Goal: Task Accomplishment & Management: Complete application form

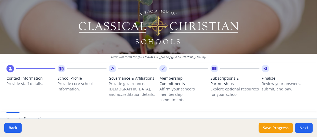
scroll to position [39, 0]
click at [27, 106] on li "Contact Information Provide staff details." at bounding box center [30, 88] width 49 height 46
click at [70, 116] on div "Email [EMAIL_ADDRESS][DOMAIN_NAME]" at bounding box center [158, 120] width 304 height 18
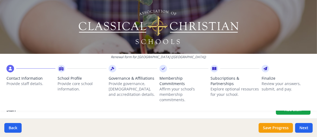
click at [269, 39] on div at bounding box center [158, 27] width 317 height 54
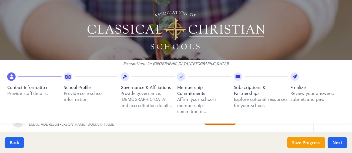
scroll to position [210, 0]
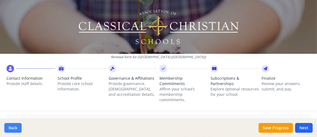
click at [19, 127] on button "Back" at bounding box center [12, 128] width 17 height 10
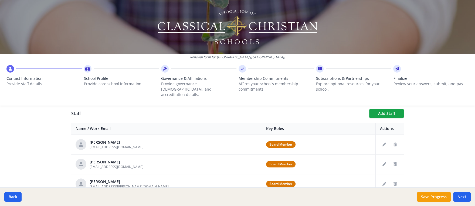
scroll to position [200, 0]
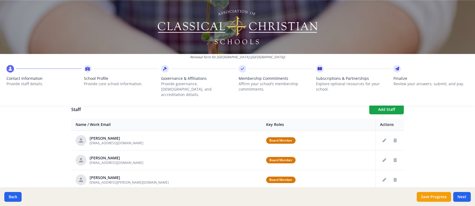
click at [54, 137] on div "Renewal form for [GEOGRAPHIC_DATA] ([GEOGRAPHIC_DATA]) Contact Information Prov…" at bounding box center [237, 103] width 475 height 206
click at [266, 137] on span "Board Member" at bounding box center [280, 140] width 29 height 6
click at [271, 131] on td "Board Member" at bounding box center [319, 141] width 114 height 20
click at [54, 137] on div "Renewal form for [GEOGRAPHIC_DATA] ([GEOGRAPHIC_DATA]) Contact Information Prov…" at bounding box center [237, 103] width 475 height 206
click at [316, 137] on icon "Edit staff" at bounding box center [384, 141] width 4 height 4
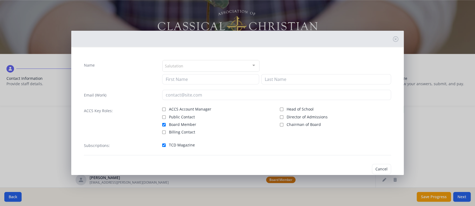
type input "[PERSON_NAME]"
type input "Crane"
type input "[EMAIL_ADDRESS][DOMAIN_NAME]"
checkbox input "true"
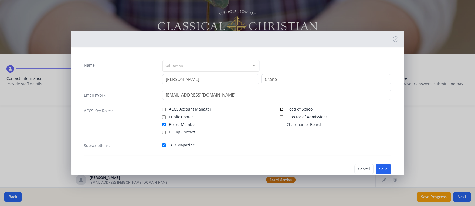
click at [280, 108] on input "Head of School" at bounding box center [282, 110] width 4 height 4
checkbox input "true"
click at [316, 137] on button "Save" at bounding box center [383, 169] width 15 height 10
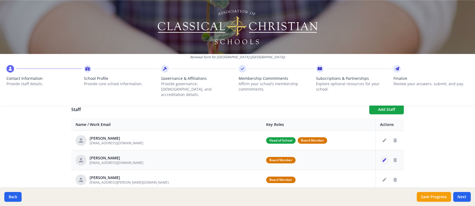
click at [316, 137] on icon "Edit staff" at bounding box center [384, 160] width 4 height 4
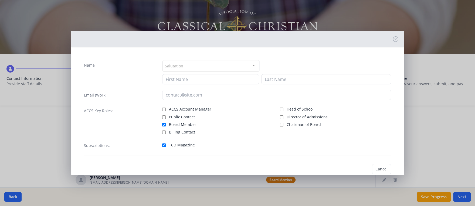
type input "[PERSON_NAME]"
type input "[EMAIL_ADDRESS][DOMAIN_NAME]"
checkbox input "true"
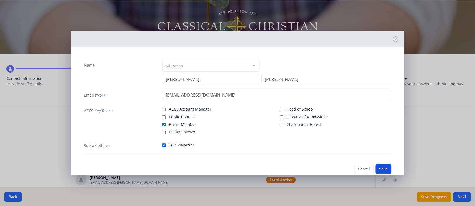
click at [316, 137] on button "Save" at bounding box center [383, 169] width 15 height 10
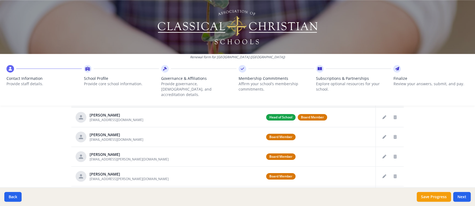
scroll to position [225, 0]
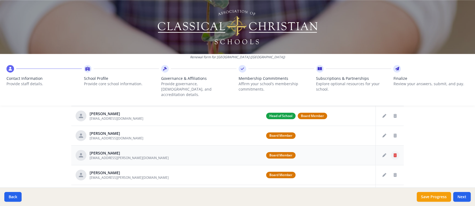
click at [316, 137] on icon "Delete staff" at bounding box center [394, 156] width 3 height 4
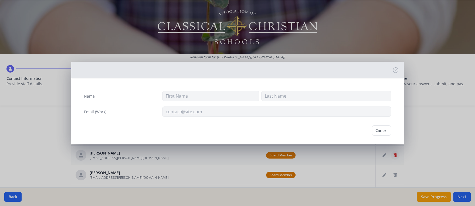
type input "Cheyenne"
type input "[PERSON_NAME]"
type input "[EMAIL_ADDRESS][PERSON_NAME][DOMAIN_NAME]"
click at [316, 128] on button "Delete" at bounding box center [381, 130] width 19 height 10
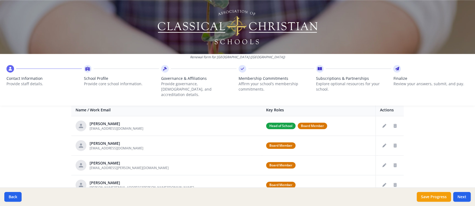
scroll to position [215, 0]
click at [316, 137] on icon "Delete staff" at bounding box center [394, 166] width 3 height 4
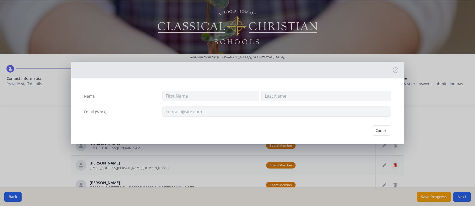
type input "Cheyenne"
type input "[PERSON_NAME]"
type input "[EMAIL_ADDRESS][PERSON_NAME][DOMAIN_NAME]"
click at [316, 128] on button "Delete" at bounding box center [381, 130] width 19 height 10
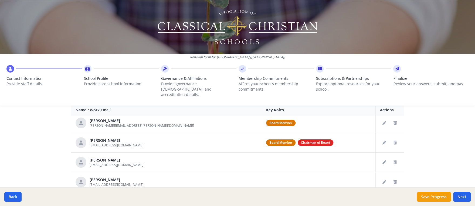
scroll to position [43, 0]
click at [316, 137] on icon "Delete staff" at bounding box center [394, 143] width 3 height 4
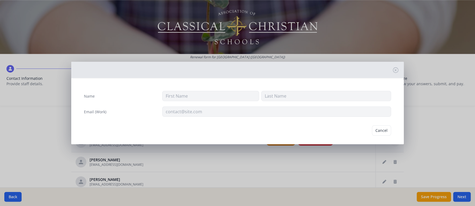
type input "[PERSON_NAME]"
type input "[EMAIL_ADDRESS][DOMAIN_NAME]"
click at [316, 131] on button "Delete" at bounding box center [381, 130] width 19 height 10
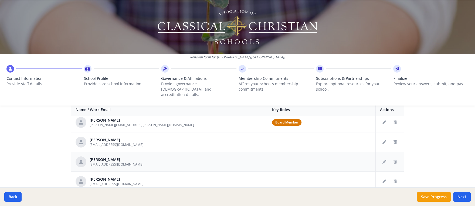
scroll to position [217, 0]
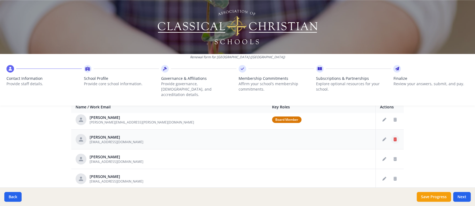
click at [316, 137] on icon "Delete staff" at bounding box center [394, 140] width 3 height 4
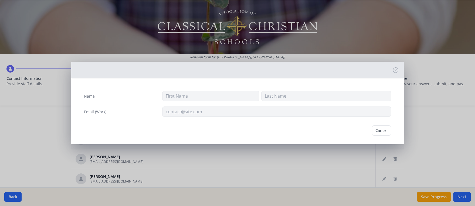
type input "[PERSON_NAME]"
type input "Boss"
type input "[EMAIL_ADDRESS][DOMAIN_NAME]"
click at [316, 130] on button "Delete" at bounding box center [381, 130] width 19 height 10
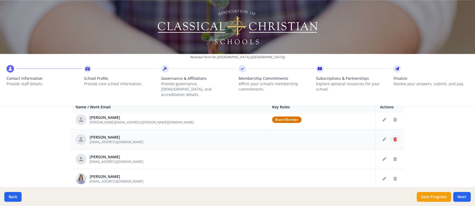
click at [316, 137] on icon "Delete staff" at bounding box center [394, 140] width 3 height 4
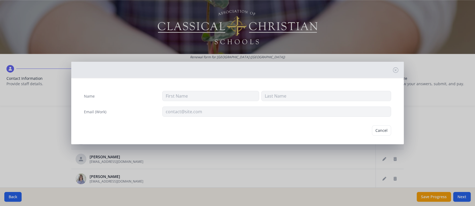
type input "[PERSON_NAME]"
type input "[EMAIL_ADDRESS][DOMAIN_NAME]"
click at [316, 129] on button "Delete" at bounding box center [381, 130] width 19 height 10
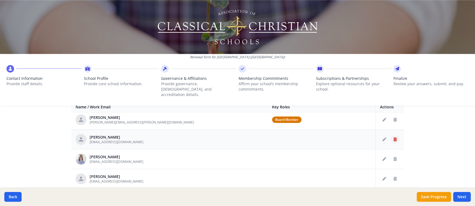
click at [316, 137] on icon "Delete staff" at bounding box center [394, 140] width 3 height 4
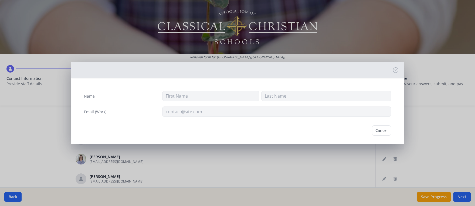
type input "[PERSON_NAME]"
type input "[EMAIL_ADDRESS][DOMAIN_NAME]"
click at [316, 130] on button "Delete" at bounding box center [381, 130] width 19 height 10
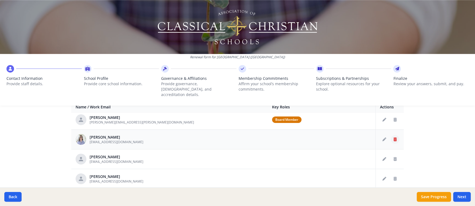
click at [316, 137] on icon "Delete staff" at bounding box center [394, 140] width 3 height 4
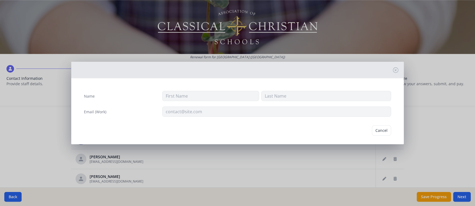
type input "[PERSON_NAME]"
type input "[EMAIL_ADDRESS][DOMAIN_NAME]"
click at [316, 131] on button "Delete" at bounding box center [381, 130] width 19 height 10
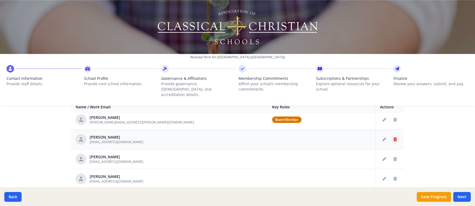
click at [316, 137] on icon "Delete staff" at bounding box center [394, 140] width 3 height 4
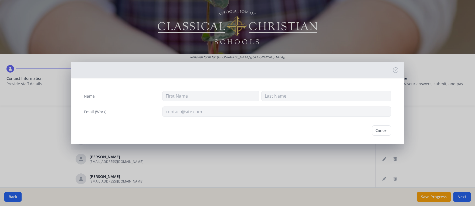
type input "Laurel"
type input "Cook"
type input "[EMAIL_ADDRESS][DOMAIN_NAME]"
click at [316, 127] on button "Delete" at bounding box center [381, 130] width 19 height 10
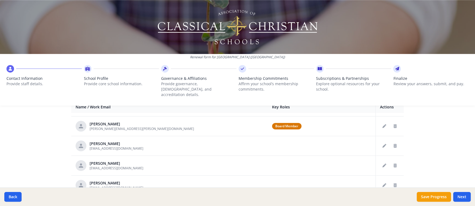
scroll to position [36, 0]
click at [316, 137] on icon "Edit staff" at bounding box center [384, 147] width 4 height 4
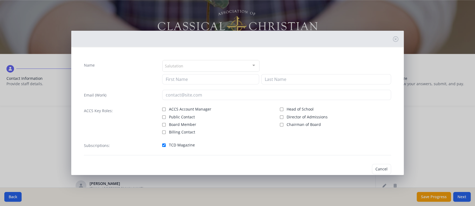
type input "[PERSON_NAME]"
type input "[EMAIL_ADDRESS][DOMAIN_NAME]"
checkbox input "true"
click at [280, 123] on input "Chairman of Board" at bounding box center [282, 125] width 4 height 4
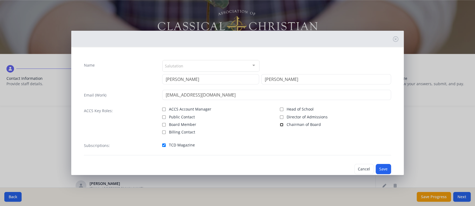
checkbox input "true"
click at [316, 137] on button "Save" at bounding box center [383, 169] width 15 height 10
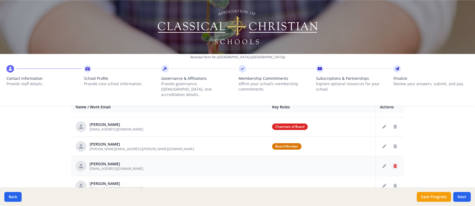
click at [316, 137] on icon "Delete staff" at bounding box center [394, 166] width 3 height 4
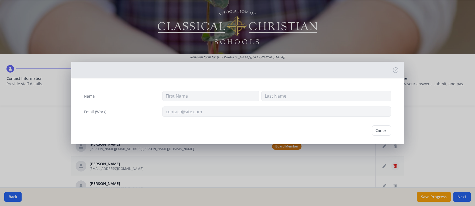
type input "[PERSON_NAME]"
type input "[EMAIL_ADDRESS][DOMAIN_NAME]"
click at [316, 131] on button "Delete" at bounding box center [381, 130] width 19 height 10
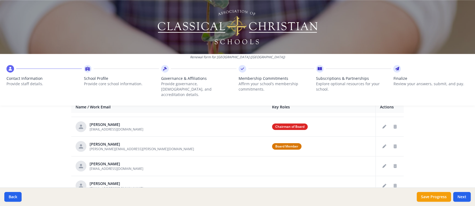
scroll to position [16, 0]
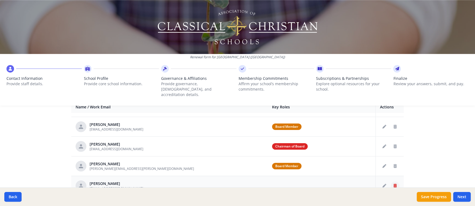
click at [316, 137] on icon "Delete staff" at bounding box center [394, 186] width 3 height 4
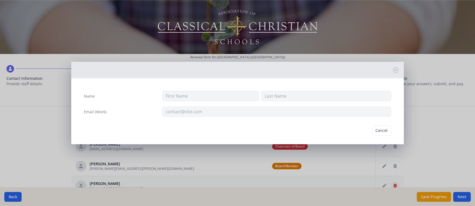
type input "[PERSON_NAME]"
type input "[EMAIL_ADDRESS][DOMAIN_NAME]"
click at [316, 128] on button "Delete" at bounding box center [381, 130] width 19 height 10
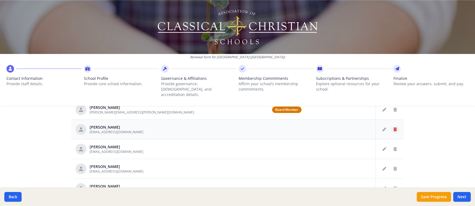
scroll to position [291, 0]
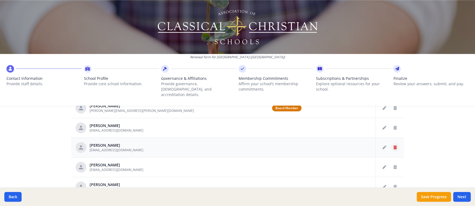
click at [316, 137] on icon "Delete staff" at bounding box center [394, 148] width 3 height 4
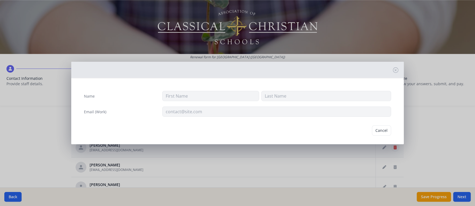
type input "[PERSON_NAME]"
type input "[EMAIL_ADDRESS][DOMAIN_NAME]"
click at [316, 131] on button "Delete" at bounding box center [381, 130] width 19 height 10
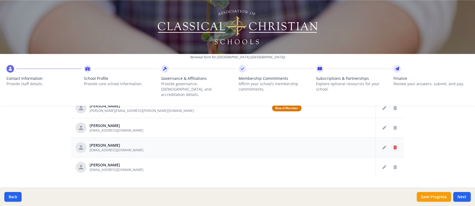
click at [316, 137] on icon "Delete staff" at bounding box center [394, 148] width 3 height 4
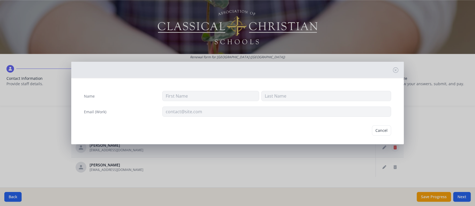
type input "Ester"
type input "[PERSON_NAME]"
type input "[EMAIL_ADDRESS][DOMAIN_NAME]"
click at [316, 131] on button "Delete" at bounding box center [381, 130] width 19 height 10
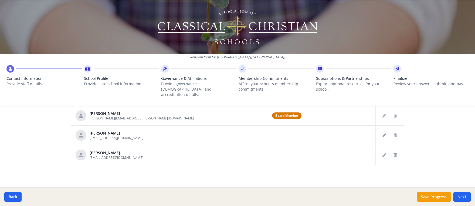
scroll to position [278, 0]
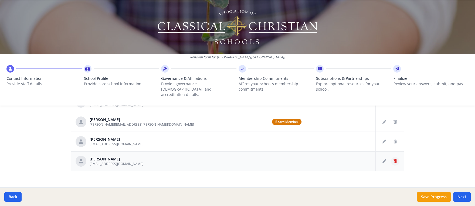
click at [316, 137] on icon "Delete staff" at bounding box center [394, 161] width 3 height 4
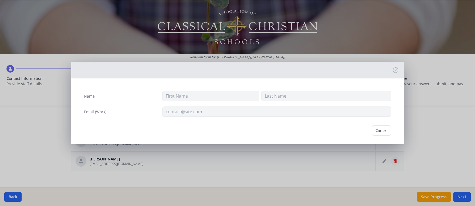
type input "[PERSON_NAME]"
type input "[EMAIL_ADDRESS][DOMAIN_NAME]"
click at [316, 128] on button "Delete" at bounding box center [381, 130] width 19 height 10
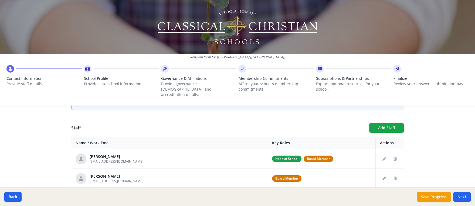
scroll to position [182, 0]
click at [316, 123] on button "Add Staff" at bounding box center [386, 128] width 35 height 10
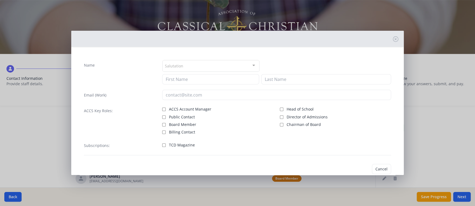
checkbox input "false"
click at [316, 120] on div "Name Salutation Mr. Mrs. Ms. Dr. Rev. Fr. Esq. No elements found. Consider chan…" at bounding box center [238, 108] width 316 height 104
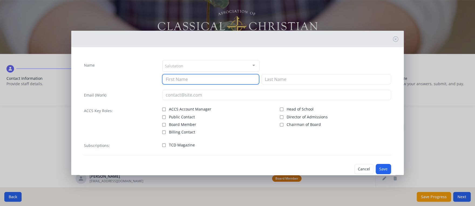
click at [174, 80] on input at bounding box center [210, 79] width 97 height 10
type input "[PERSON_NAME]"
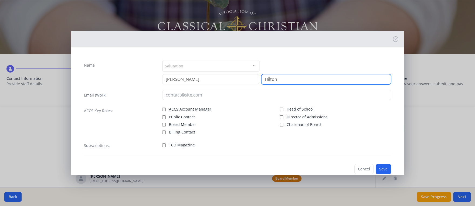
type input "Hilton"
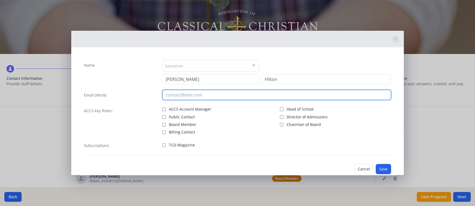
click at [206, 94] on input "email" at bounding box center [276, 95] width 229 height 10
type input "[EMAIL_ADDRESS][DOMAIN_NAME]"
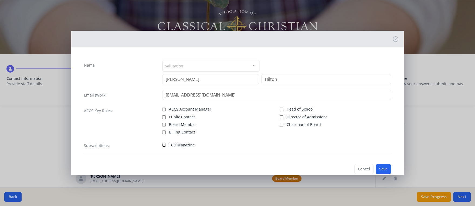
click at [162, 137] on input "TCD Magazine" at bounding box center [164, 146] width 4 height 4
checkbox input "true"
click at [316, 137] on button "Save" at bounding box center [383, 169] width 15 height 10
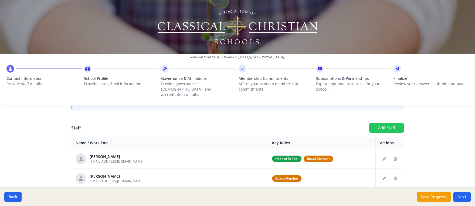
click at [316, 123] on button "Add Staff" at bounding box center [386, 128] width 35 height 10
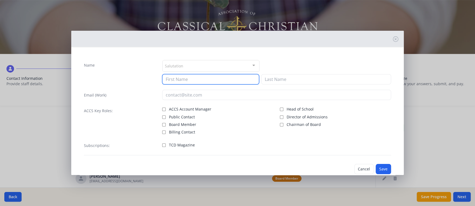
click at [203, 78] on input at bounding box center [210, 79] width 97 height 10
type input "Micah"
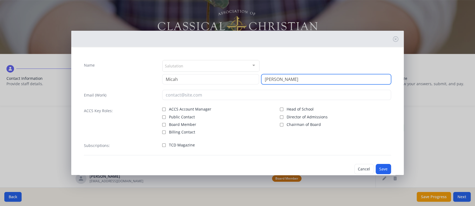
type input "[PERSON_NAME]"
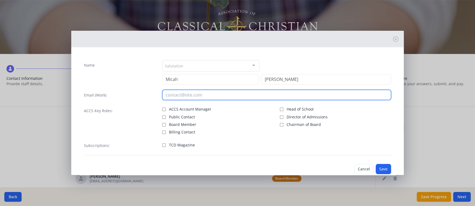
click at [182, 94] on input "email" at bounding box center [276, 95] width 229 height 10
type input "[EMAIL_ADDRESS][DOMAIN_NAME]"
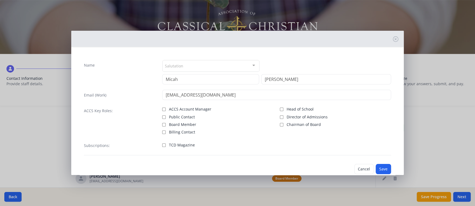
click at [162, 137] on label "TCD Magazine" at bounding box center [217, 144] width 111 height 6
click at [162, 137] on input "TCD Magazine" at bounding box center [164, 146] width 4 height 4
checkbox input "true"
click at [316, 137] on button "Save" at bounding box center [383, 169] width 15 height 10
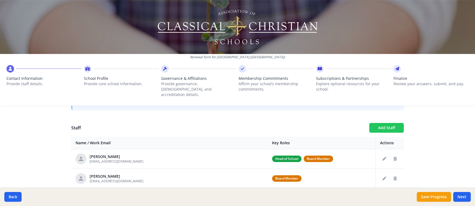
click at [316, 123] on button "Add Staff" at bounding box center [386, 128] width 35 height 10
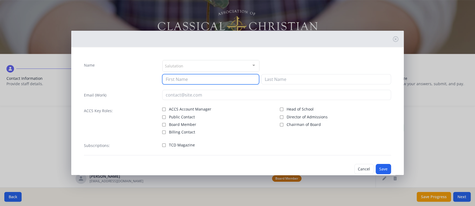
click at [199, 81] on input at bounding box center [210, 79] width 97 height 10
type input "a"
type input "[PERSON_NAME]"
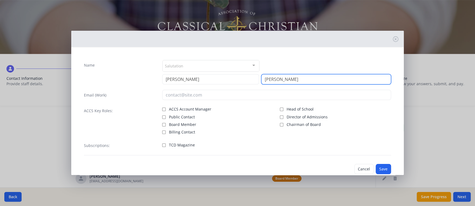
type input "[PERSON_NAME]"
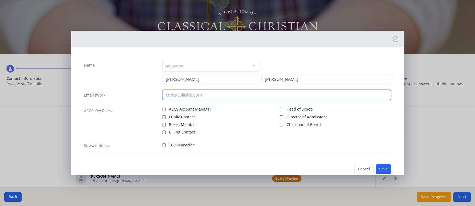
click at [179, 99] on input "email" at bounding box center [276, 95] width 229 height 10
type input "[EMAIL_ADDRESS][DOMAIN_NAME]"
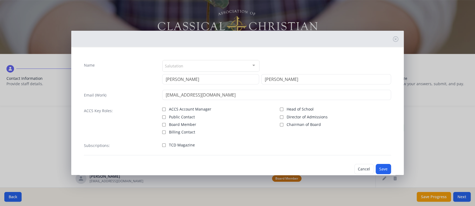
click at [162, 137] on label "TCD Magazine" at bounding box center [217, 144] width 111 height 6
click at [162, 137] on input "TCD Magazine" at bounding box center [164, 146] width 4 height 4
checkbox input "true"
click at [316, 137] on button "Save" at bounding box center [383, 169] width 15 height 10
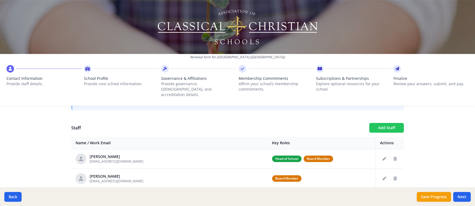
click at [316, 123] on button "Add Staff" at bounding box center [386, 128] width 35 height 10
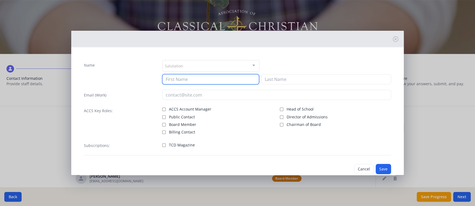
click at [190, 79] on input at bounding box center [210, 79] width 97 height 10
type input "[PERSON_NAME]"
click at [275, 63] on div "Salutation Mr. Mrs. Ms. Dr. Rev. Fr. Esq. No elements found. Consider changing …" at bounding box center [276, 66] width 229 height 12
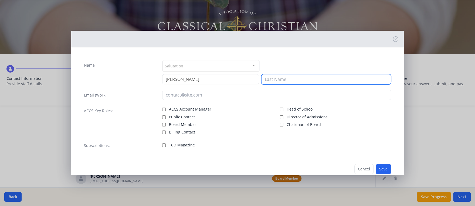
click at [286, 79] on input at bounding box center [326, 79] width 130 height 10
type input "Shell"
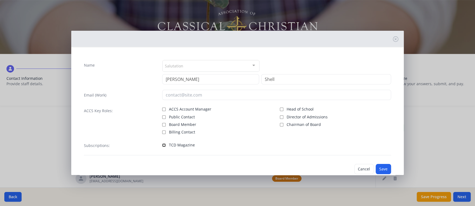
click at [162, 137] on input "TCD Magazine" at bounding box center [164, 146] width 4 height 4
checkbox input "true"
click at [316, 137] on button "Save" at bounding box center [383, 169] width 15 height 10
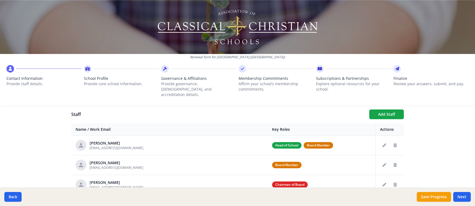
scroll to position [194, 0]
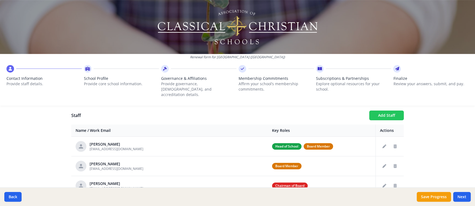
click at [316, 111] on button "Add Staff" at bounding box center [386, 116] width 35 height 10
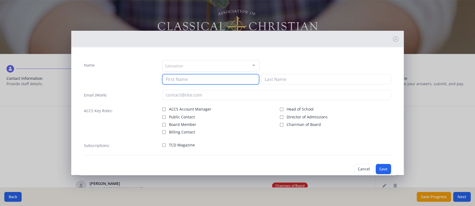
click at [222, 77] on input at bounding box center [210, 79] width 97 height 10
type input "[PERSON_NAME]"
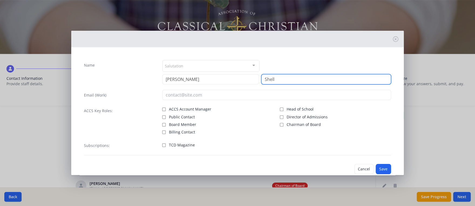
type input "Shell"
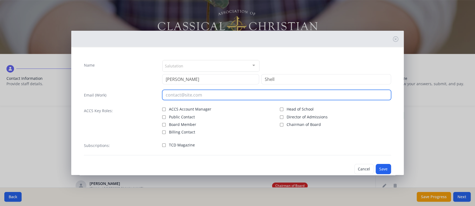
click at [176, 95] on input "email" at bounding box center [276, 95] width 229 height 10
type input "[EMAIL_ADDRESS][DOMAIN_NAME]"
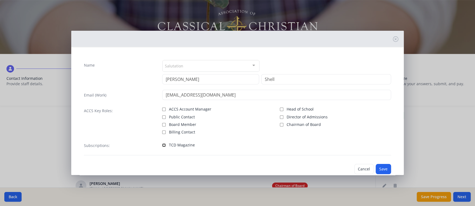
click at [164, 137] on input "TCD Magazine" at bounding box center [164, 146] width 4 height 4
checkbox input "true"
click at [316, 137] on button "Save" at bounding box center [383, 169] width 15 height 10
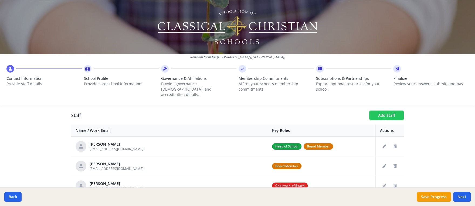
click at [316, 111] on button "Add Staff" at bounding box center [386, 116] width 35 height 10
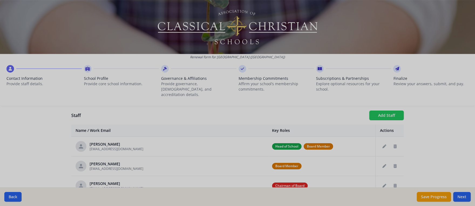
checkbox input "false"
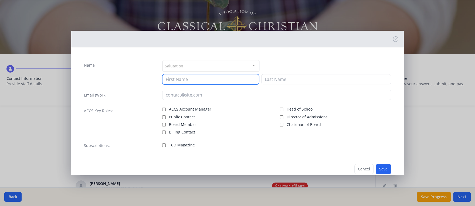
click at [219, 76] on input at bounding box center [210, 79] width 97 height 10
type input "[PERSON_NAME]"
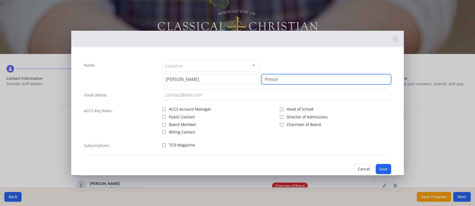
type input "Prince"
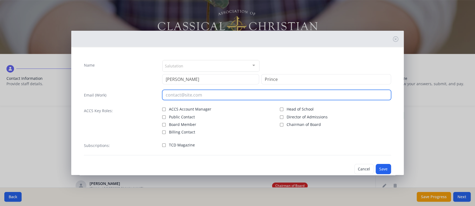
click at [192, 90] on input "email" at bounding box center [276, 95] width 229 height 10
type input "[EMAIL_ADDRESS][DOMAIN_NAME]"
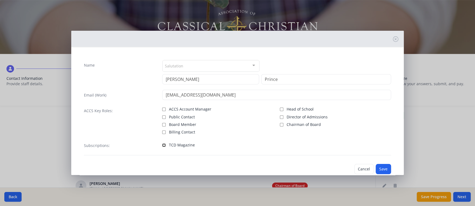
click at [162, 137] on input "TCD Magazine" at bounding box center [164, 146] width 4 height 4
checkbox input "true"
click at [316, 137] on button "Save" at bounding box center [383, 169] width 15 height 10
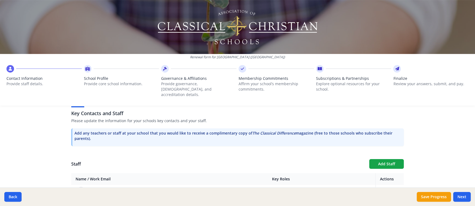
scroll to position [147, 0]
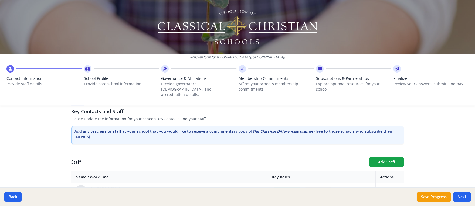
click at [50, 137] on div "Renewal form for [GEOGRAPHIC_DATA] ([GEOGRAPHIC_DATA]) Contact Information Prov…" at bounding box center [237, 103] width 475 height 206
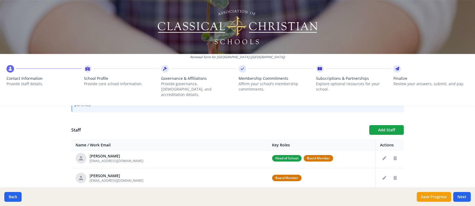
scroll to position [180, 0]
click at [316, 125] on button "Add Staff" at bounding box center [386, 130] width 35 height 10
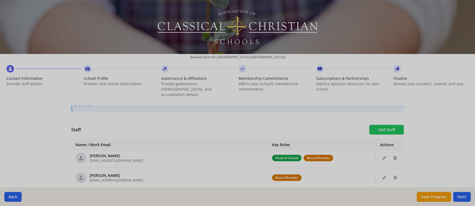
checkbox input "false"
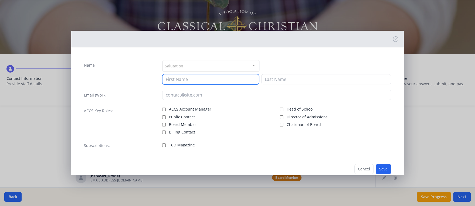
click at [212, 76] on input at bounding box center [210, 79] width 97 height 10
type input "A"
type input "J"
type input "[PERSON_NAME]"
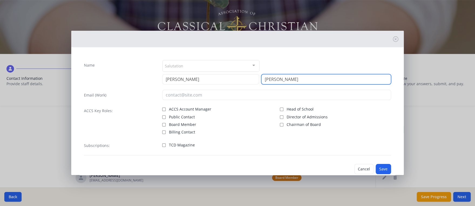
type input "[PERSON_NAME]"
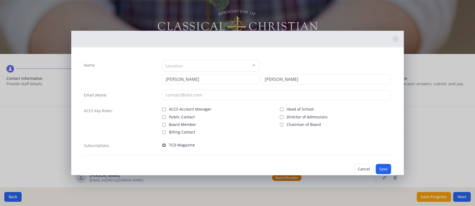
click at [163, 137] on input "TCD Magazine" at bounding box center [164, 146] width 4 height 4
checkbox input "true"
click at [316, 137] on button "Save" at bounding box center [383, 169] width 15 height 10
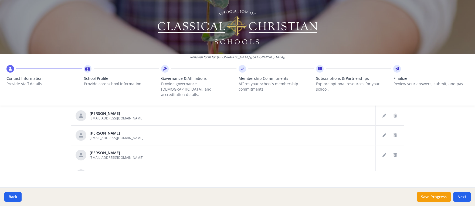
scroll to position [19, 0]
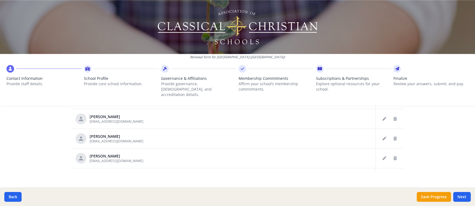
click at [316, 137] on div "Your Information Please enter the information for the person submitting this fo…" at bounding box center [237, 1] width 345 height 399
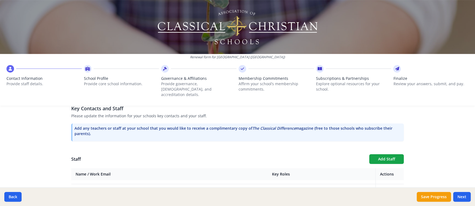
scroll to position [156, 0]
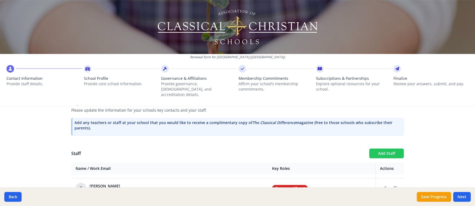
click at [316, 137] on button "Add Staff" at bounding box center [386, 154] width 35 height 10
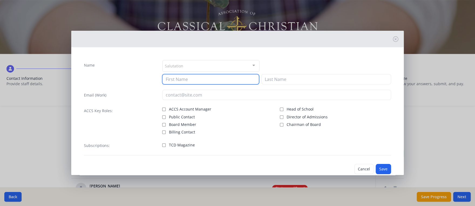
click at [201, 84] on input at bounding box center [210, 79] width 97 height 10
type input "[PERSON_NAME]"
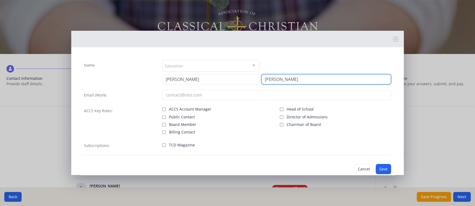
type input "[PERSON_NAME]"
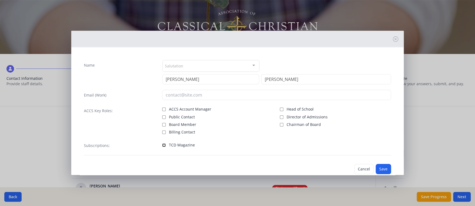
click at [162, 137] on input "TCD Magazine" at bounding box center [164, 146] width 4 height 4
checkbox input "true"
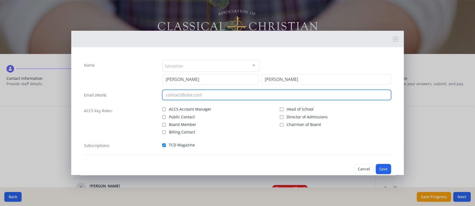
click at [175, 94] on input "email" at bounding box center [276, 95] width 229 height 10
type input "[EMAIL_ADDRESS][DOMAIN_NAME]"
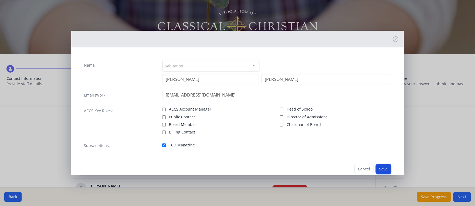
click at [316, 137] on button "Save" at bounding box center [383, 169] width 15 height 10
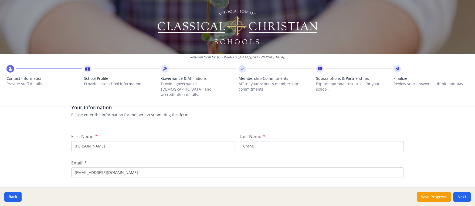
scroll to position [47, 0]
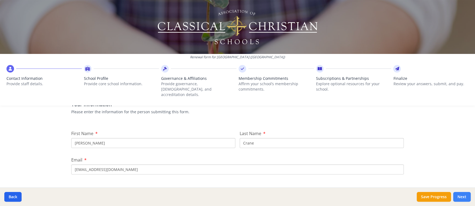
click at [316, 137] on button "Next" at bounding box center [462, 197] width 18 height 10
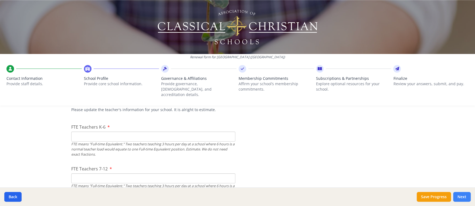
scroll to position [330, 0]
click at [91, 131] on input "FTE Teachers K-6" at bounding box center [153, 136] width 164 height 10
click at [227, 131] on input "1" at bounding box center [153, 136] width 164 height 10
type input "0"
click at [227, 131] on input "0" at bounding box center [153, 136] width 164 height 10
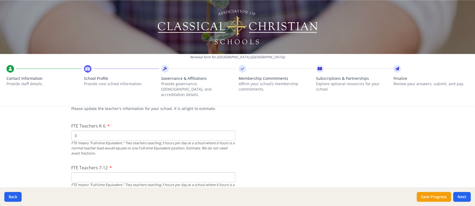
click at [148, 131] on input "0" at bounding box center [153, 136] width 164 height 10
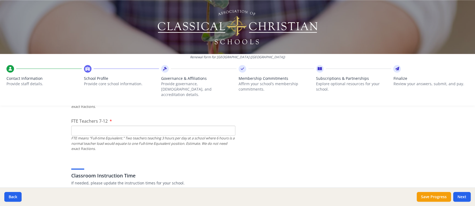
scroll to position [377, 0]
type input "6"
click at [86, 125] on input "FTE Teachers 7-12" at bounding box center [153, 130] width 164 height 10
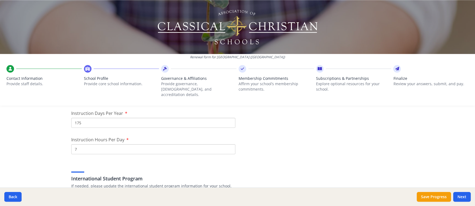
scroll to position [491, 0]
type input "0"
click at [92, 117] on input "175" at bounding box center [153, 122] width 164 height 10
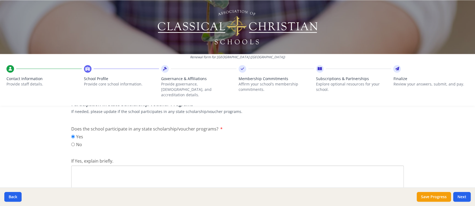
scroll to position [704, 0]
type input "180"
click at [90, 137] on textarea "If Yes, explain briefly." at bounding box center [237, 183] width 332 height 36
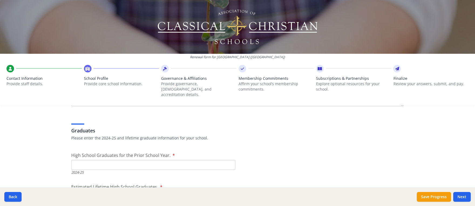
scroll to position [800, 0]
type textarea "We participate in "Step Up for Children"."
click at [94, 137] on input "High School Graduates for the Prior School Year." at bounding box center [153, 164] width 164 height 10
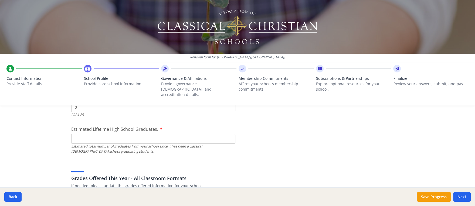
scroll to position [868, 0]
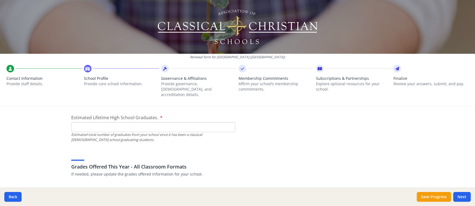
type input "0"
click at [86, 122] on input "Estimated Lifetime High School Graduates." at bounding box center [153, 127] width 164 height 10
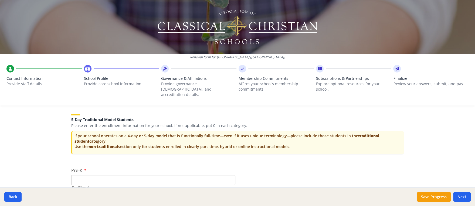
scroll to position [1129, 0]
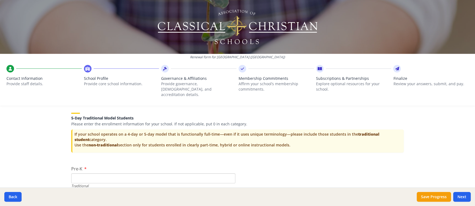
type input "0"
